Goal: Information Seeking & Learning: Check status

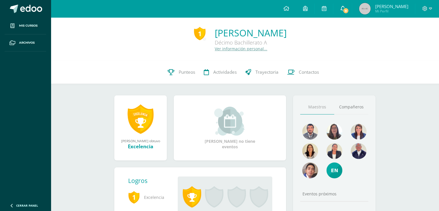
click at [349, 12] on span "8" at bounding box center [345, 10] width 6 height 6
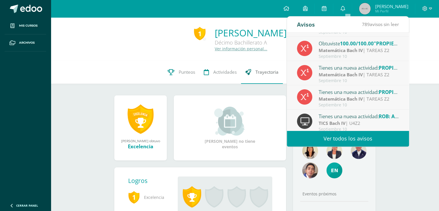
scroll to position [96, 0]
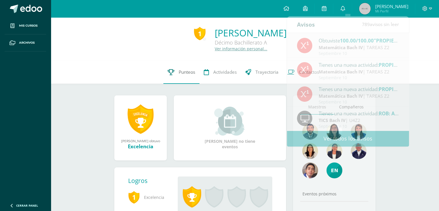
click at [181, 61] on link "Punteos" at bounding box center [181, 72] width 36 height 23
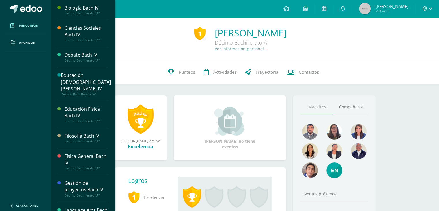
click at [33, 20] on link "Mis cursos" at bounding box center [26, 25] width 42 height 17
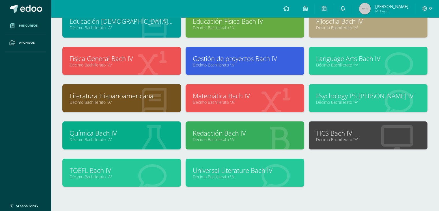
scroll to position [87, 0]
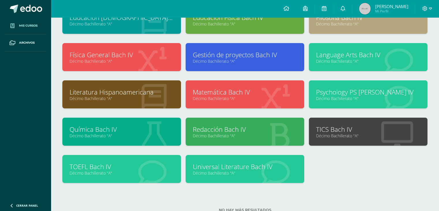
click at [121, 176] on div "TOEFL Bach IV Décimo Bachillerato "A"" at bounding box center [121, 169] width 119 height 28
click at [95, 164] on link "TOEFL Bach IV" at bounding box center [122, 166] width 104 height 9
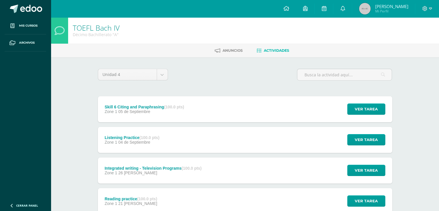
click at [166, 110] on div "Zone 1 05 de [GEOGRAPHIC_DATA]" at bounding box center [143, 111] width 79 height 5
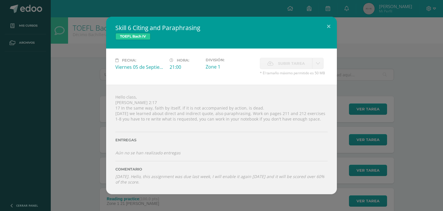
click at [44, 121] on div "Skill 6 Citing and Paraphrasing TOEFL Bach IV Fecha: Viernes 05 de Septiembre H…" at bounding box center [221, 105] width 438 height 177
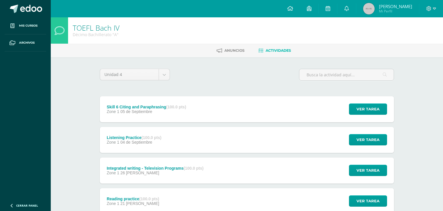
click at [136, 134] on label "Entregas" at bounding box center [221, 136] width 191 height 4
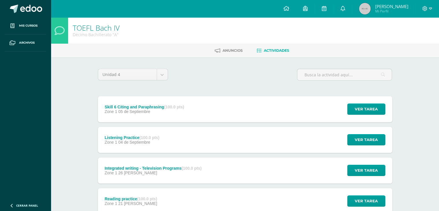
click at [136, 134] on div "Listening Practice (100.0 pts) Zone 1 04 de Septiembre" at bounding box center [132, 140] width 69 height 26
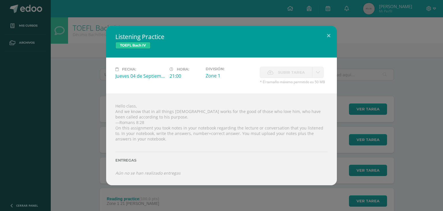
click at [80, 121] on div "Listening Practice TOEFL Bach IV Fecha: Jueves 04 de Septiembre Hora: 21:00 Div…" at bounding box center [221, 105] width 438 height 159
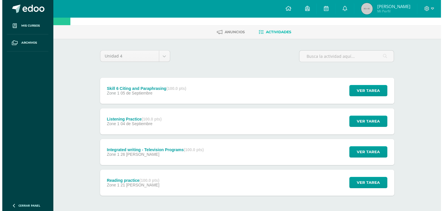
scroll to position [29, 0]
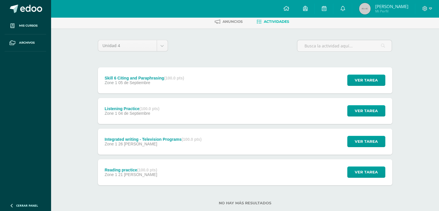
click at [135, 141] on span "26 [PERSON_NAME]" at bounding box center [137, 143] width 39 height 5
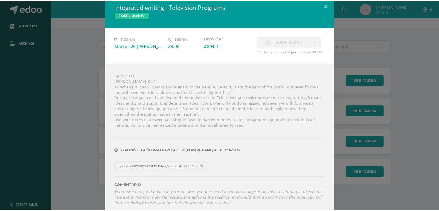
scroll to position [10, 0]
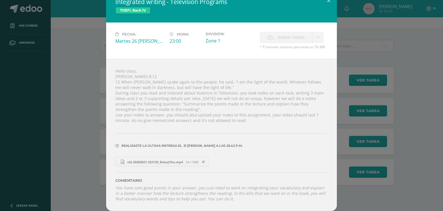
click at [75, 133] on div "Integrated writing - Television Programs TOEFL Bach IV Fecha: Martes 26 [PERSON…" at bounding box center [221, 101] width 438 height 220
